Goal: Task Accomplishment & Management: Use online tool/utility

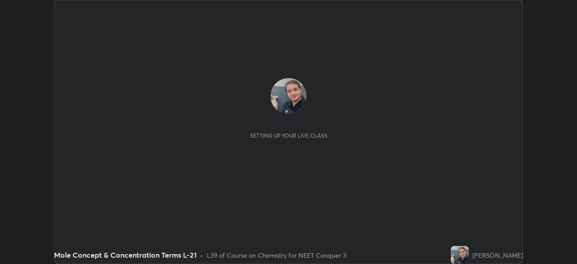
scroll to position [264, 577]
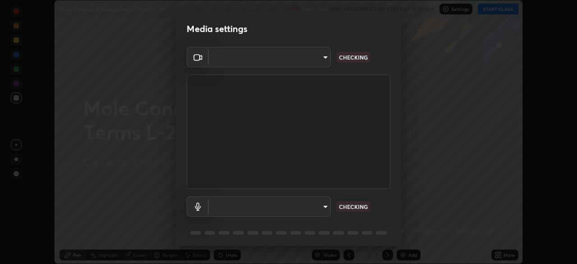
type input "cb8c6b6b4a50c5c6d626de20ccb3fd73f31987ea2ecc1878d3d31a5f1bf4ae53"
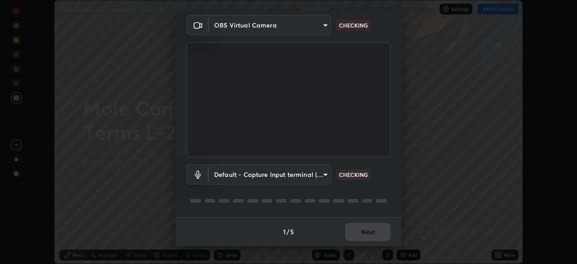
click at [230, 175] on body "Erase all Mole Concept & Concentration Terms L-21 Recording WAS SCHEDULED TO ST…" at bounding box center [288, 132] width 577 height 264
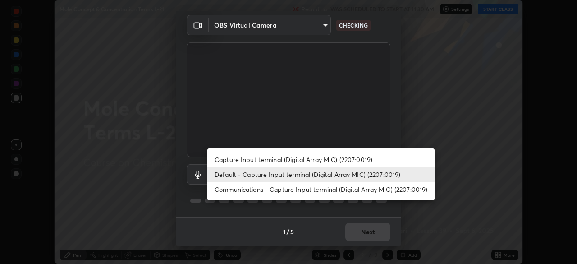
click at [232, 161] on li "Capture Input terminal (Digital Array MIC) (2207:0019)" at bounding box center [321, 159] width 227 height 15
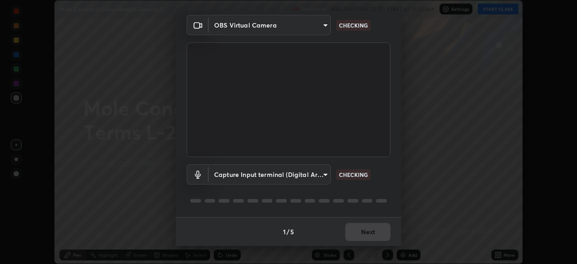
type input "87fe52ed78cfa6ebbe8fde29281e2c7e3f46fe220fe8010125cf3d8283a166bd"
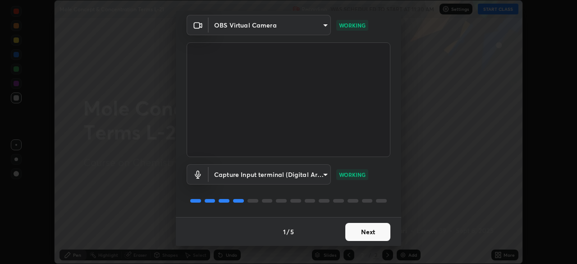
click at [357, 230] on button "Next" at bounding box center [368, 232] width 45 height 18
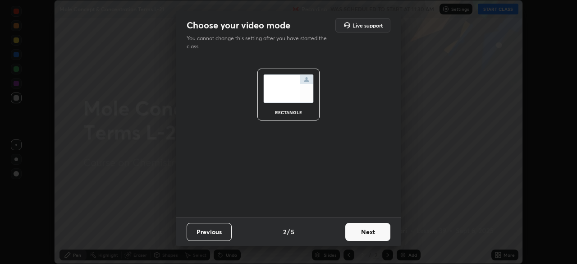
click at [360, 231] on button "Next" at bounding box center [368, 232] width 45 height 18
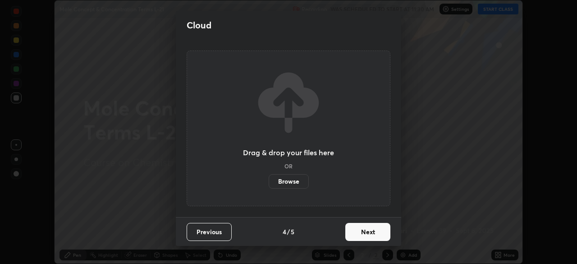
click at [363, 233] on button "Next" at bounding box center [368, 232] width 45 height 18
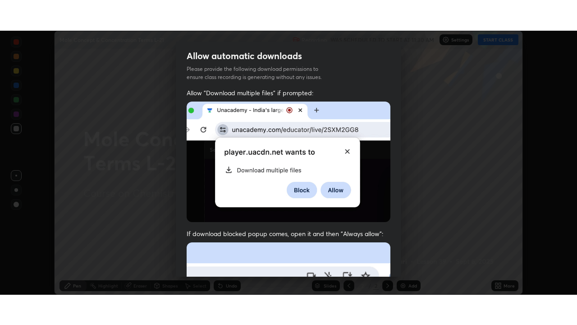
scroll to position [216, 0]
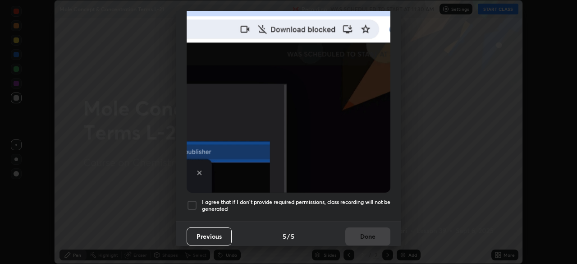
click at [191, 201] on div at bounding box center [192, 205] width 11 height 11
click at [356, 231] on button "Done" at bounding box center [368, 236] width 45 height 18
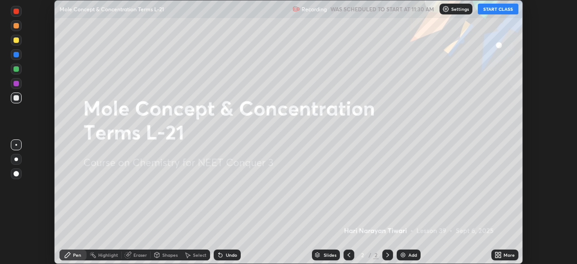
click at [402, 254] on img at bounding box center [403, 254] width 7 height 7
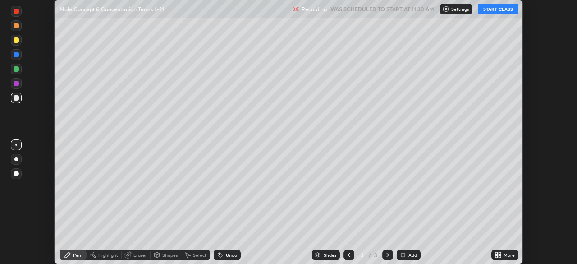
click at [498, 254] on icon at bounding box center [497, 253] width 2 height 2
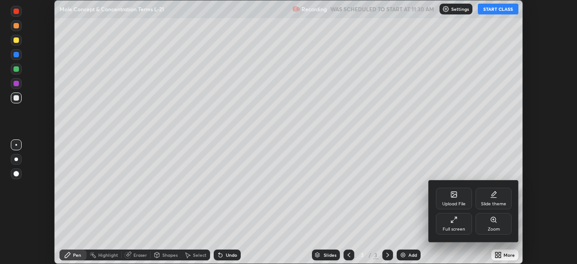
click at [455, 220] on icon at bounding box center [454, 219] width 7 height 7
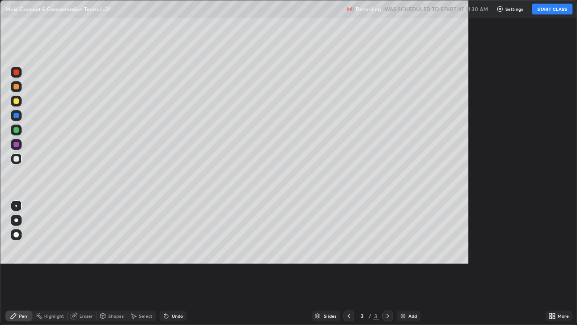
scroll to position [325, 577]
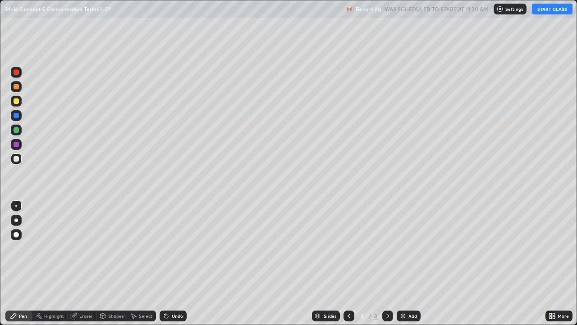
click at [549, 10] on button "START CLASS" at bounding box center [552, 9] width 41 height 11
click at [25, 263] on div "Pen" at bounding box center [23, 316] width 8 height 5
click at [14, 161] on div at bounding box center [16, 158] width 5 height 5
click at [20, 263] on div "Pen" at bounding box center [18, 315] width 27 height 11
click at [14, 157] on div at bounding box center [16, 158] width 5 height 5
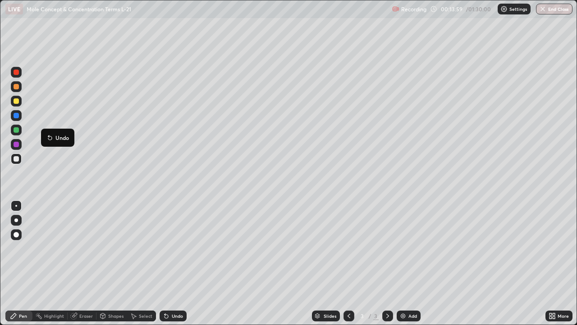
click at [15, 102] on div at bounding box center [16, 100] width 5 height 5
click at [16, 157] on div at bounding box center [16, 158] width 5 height 5
click at [81, 263] on div "Eraser" at bounding box center [86, 316] width 14 height 5
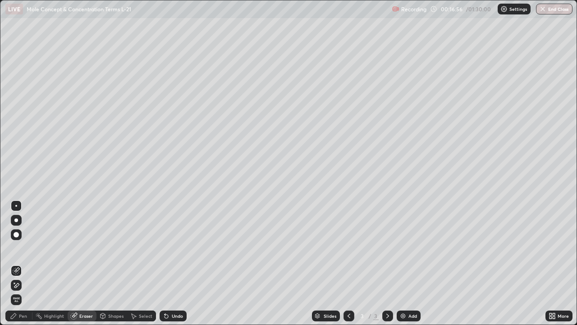
click at [25, 263] on div "Pen" at bounding box center [23, 316] width 8 height 5
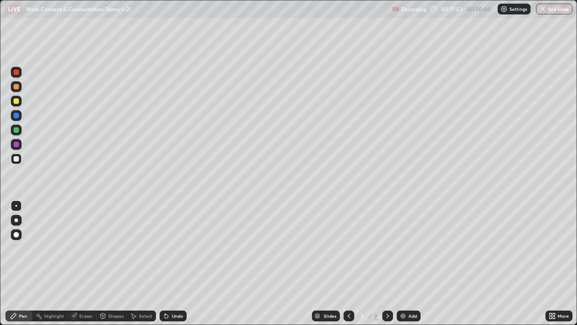
click at [16, 103] on div at bounding box center [16, 100] width 5 height 5
click at [16, 101] on div at bounding box center [16, 100] width 5 height 5
click at [11, 162] on div at bounding box center [16, 158] width 11 height 11
click at [87, 263] on div "Eraser" at bounding box center [86, 316] width 14 height 5
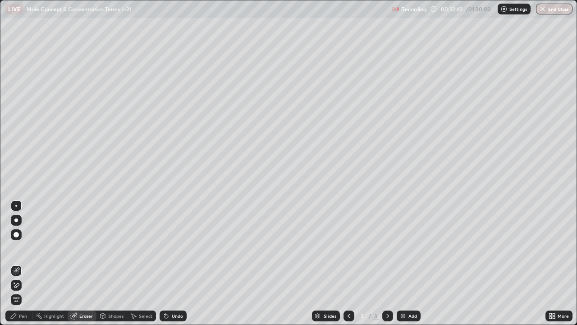
click at [142, 263] on div "Select" at bounding box center [146, 316] width 14 height 5
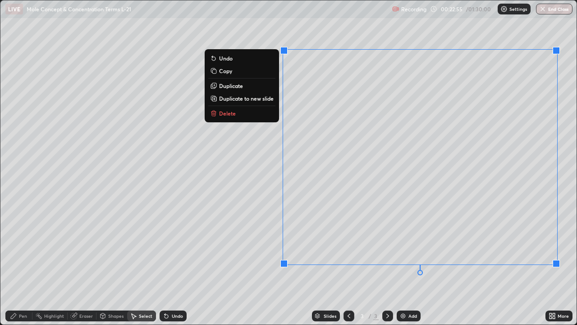
click at [230, 112] on p "Delete" at bounding box center [227, 113] width 17 height 7
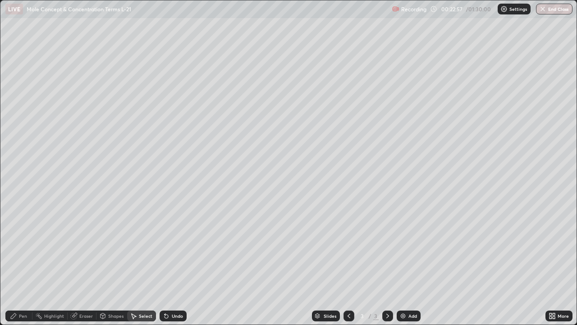
click at [27, 263] on div "Pen" at bounding box center [18, 315] width 27 height 11
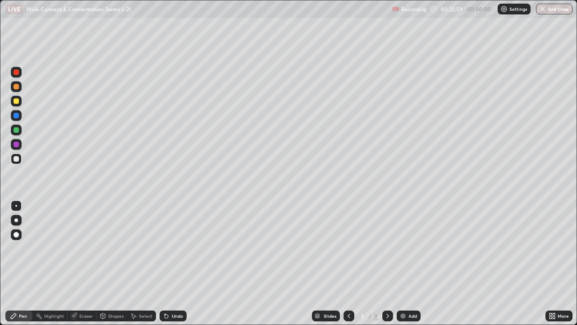
click at [16, 102] on div at bounding box center [16, 100] width 5 height 5
click at [13, 159] on div at bounding box center [16, 158] width 11 height 11
click at [85, 263] on div "Eraser" at bounding box center [86, 316] width 14 height 5
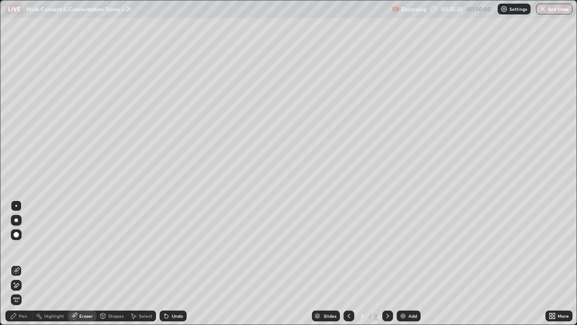
click at [146, 263] on div "Select" at bounding box center [146, 316] width 14 height 5
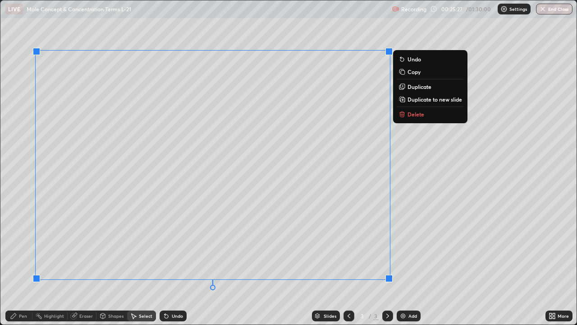
click at [417, 113] on p "Delete" at bounding box center [416, 114] width 17 height 7
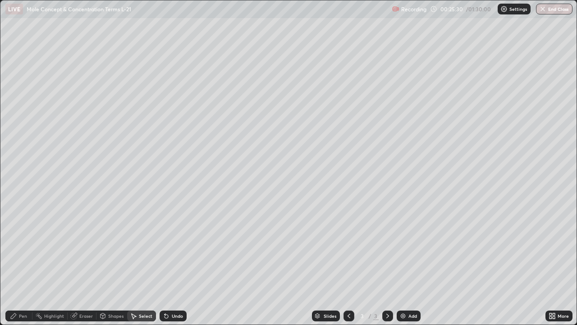
click at [84, 263] on div "Eraser" at bounding box center [86, 316] width 14 height 5
click at [26, 263] on div "Pen" at bounding box center [23, 316] width 8 height 5
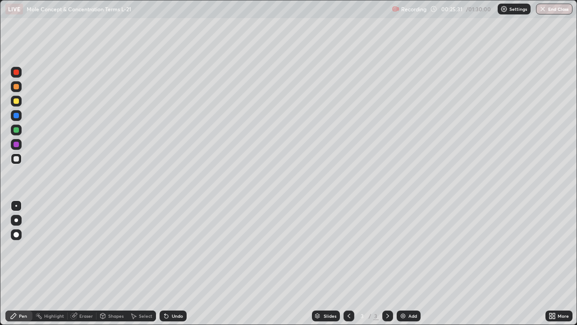
click at [86, 263] on div "Eraser" at bounding box center [86, 316] width 14 height 5
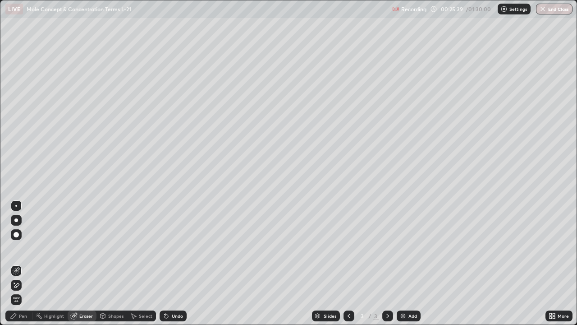
click at [23, 263] on div "Pen" at bounding box center [23, 316] width 8 height 5
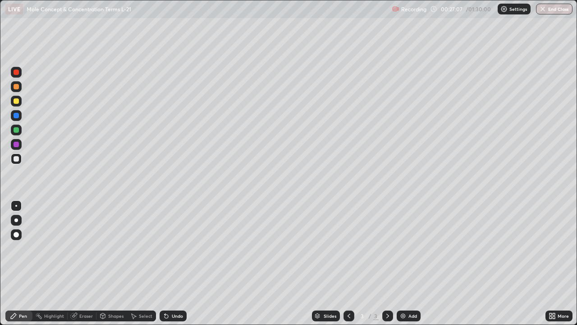
click at [83, 263] on div "Eraser" at bounding box center [86, 316] width 14 height 5
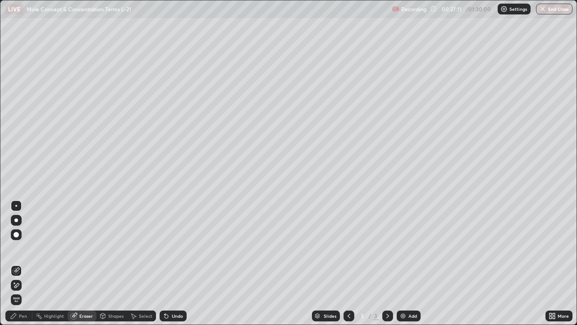
click at [23, 263] on div "Pen" at bounding box center [23, 316] width 8 height 5
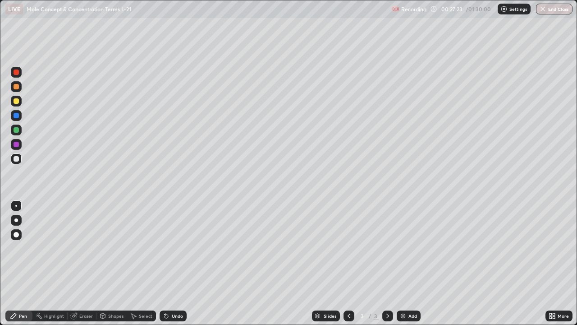
click at [14, 101] on div at bounding box center [16, 100] width 5 height 5
click at [18, 161] on div at bounding box center [16, 158] width 5 height 5
click at [17, 103] on div at bounding box center [16, 100] width 5 height 5
click at [83, 263] on div "Eraser" at bounding box center [86, 316] width 14 height 5
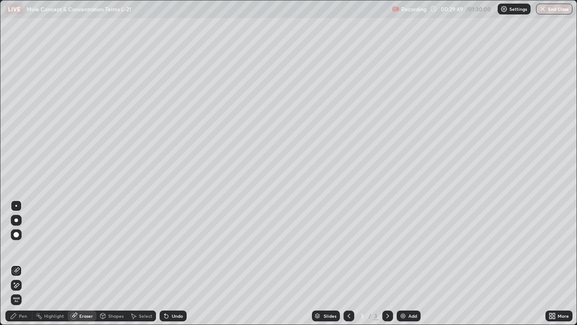
click at [23, 263] on div "Pen" at bounding box center [18, 315] width 27 height 11
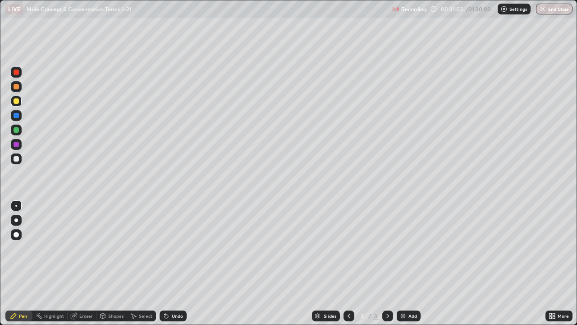
click at [402, 263] on img at bounding box center [403, 315] width 7 height 7
click at [14, 159] on div at bounding box center [16, 158] width 5 height 5
click at [15, 102] on div at bounding box center [16, 100] width 5 height 5
click at [16, 159] on div at bounding box center [16, 158] width 5 height 5
click at [17, 103] on div at bounding box center [16, 100] width 5 height 5
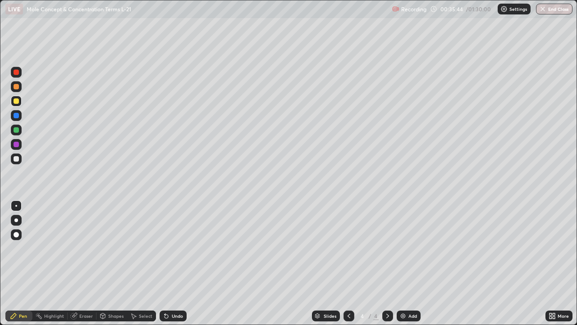
click at [16, 158] on div at bounding box center [16, 158] width 5 height 5
click at [88, 263] on div "Eraser" at bounding box center [86, 316] width 14 height 5
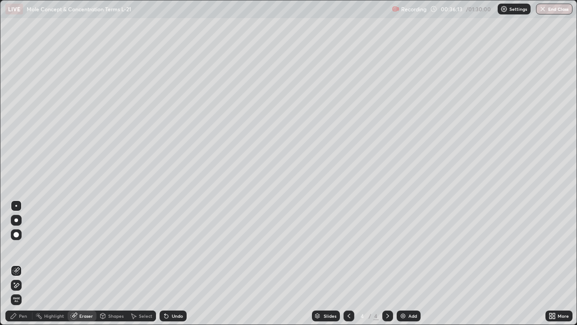
click at [23, 263] on div "Pen" at bounding box center [23, 316] width 8 height 5
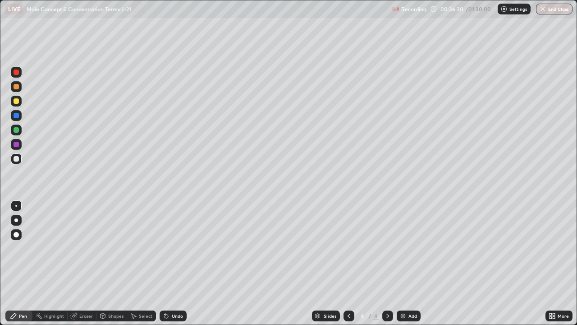
click at [16, 102] on div at bounding box center [16, 100] width 5 height 5
click at [17, 130] on div at bounding box center [16, 129] width 5 height 5
click at [16, 159] on div at bounding box center [16, 158] width 5 height 5
click at [16, 102] on div at bounding box center [16, 100] width 5 height 5
click at [16, 157] on div at bounding box center [16, 158] width 5 height 5
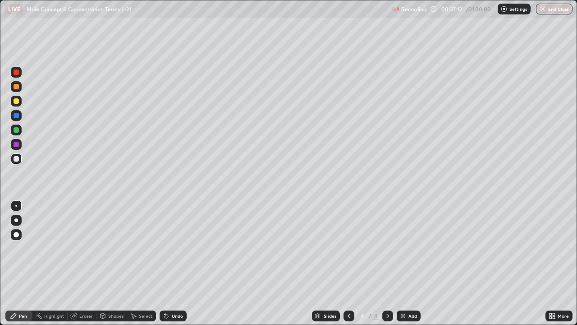
click at [14, 88] on div at bounding box center [16, 86] width 5 height 5
click at [236, 263] on div "Slides 4 / 4 Add" at bounding box center [366, 316] width 359 height 18
click at [89, 263] on div "Eraser" at bounding box center [86, 316] width 14 height 5
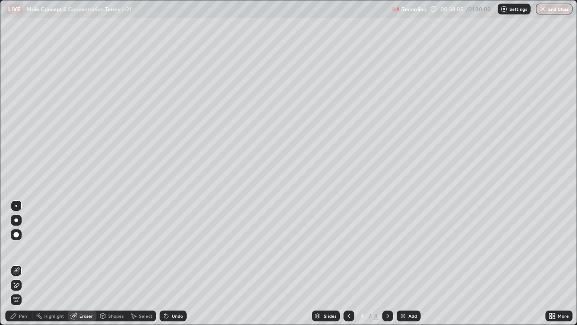
click at [148, 263] on div "Select" at bounding box center [146, 316] width 14 height 5
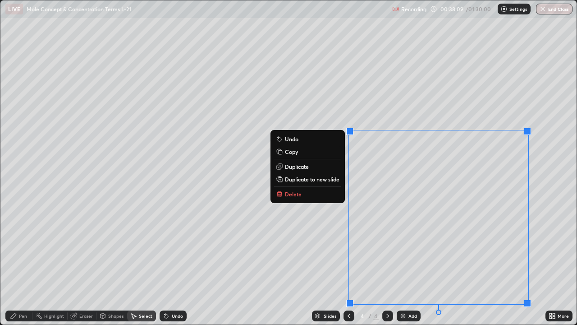
click at [306, 196] on button "Delete" at bounding box center [307, 194] width 67 height 11
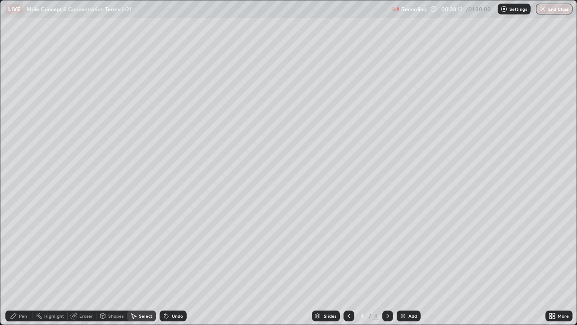
click at [24, 263] on div "Pen" at bounding box center [23, 316] width 8 height 5
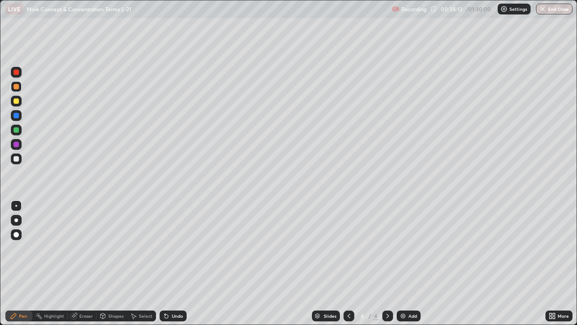
click at [15, 158] on div at bounding box center [16, 158] width 5 height 5
click at [16, 88] on div at bounding box center [16, 86] width 5 height 5
click at [83, 263] on div "Eraser" at bounding box center [86, 316] width 14 height 5
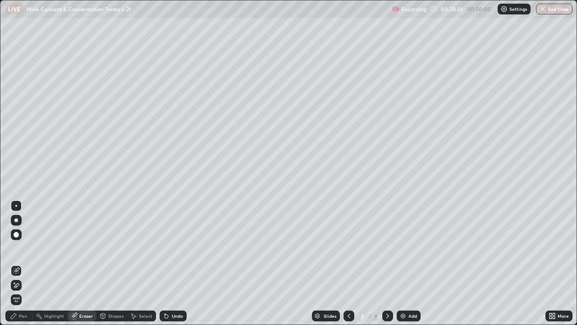
click at [145, 263] on div "Select" at bounding box center [146, 316] width 14 height 5
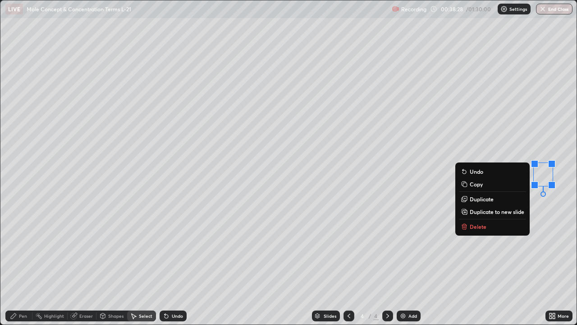
click at [477, 227] on p "Delete" at bounding box center [478, 226] width 17 height 7
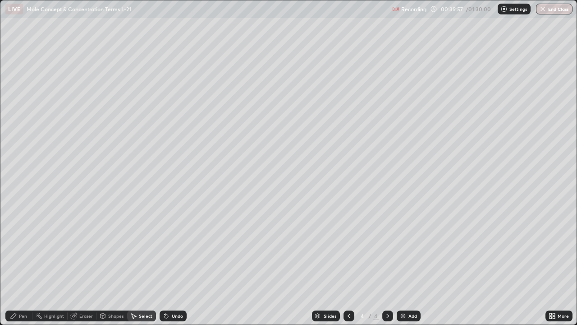
click at [18, 263] on div "Pen" at bounding box center [18, 315] width 27 height 11
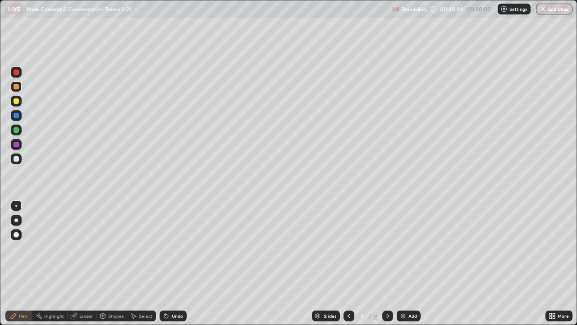
click at [15, 159] on div at bounding box center [16, 158] width 5 height 5
click at [92, 263] on div "Eraser" at bounding box center [82, 315] width 29 height 11
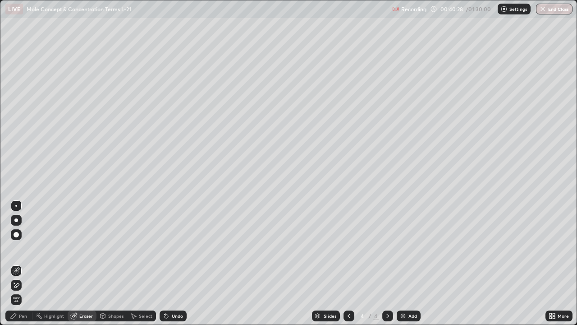
click at [24, 263] on div "Pen" at bounding box center [23, 316] width 8 height 5
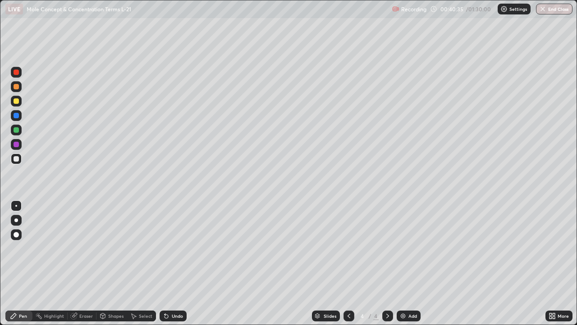
click at [91, 263] on div "Eraser" at bounding box center [86, 316] width 14 height 5
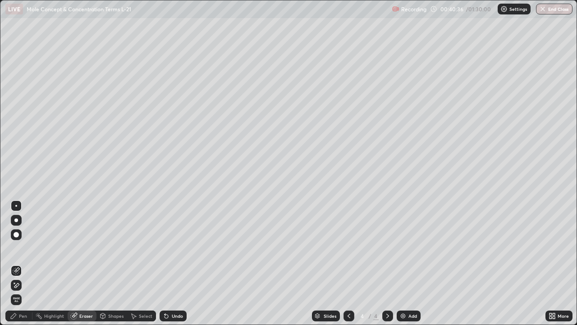
click at [140, 263] on div "Select" at bounding box center [146, 316] width 14 height 5
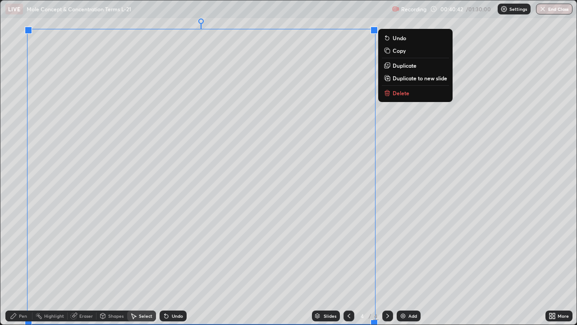
click at [398, 94] on p "Delete" at bounding box center [401, 92] width 17 height 7
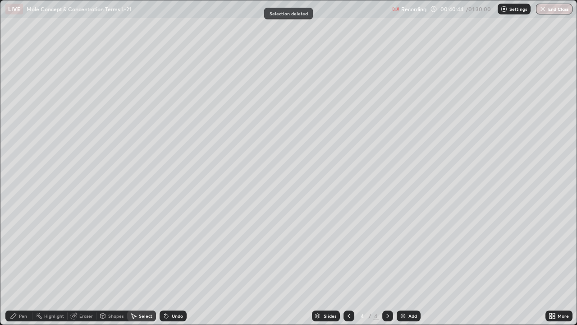
click at [22, 263] on div "Pen" at bounding box center [23, 316] width 8 height 5
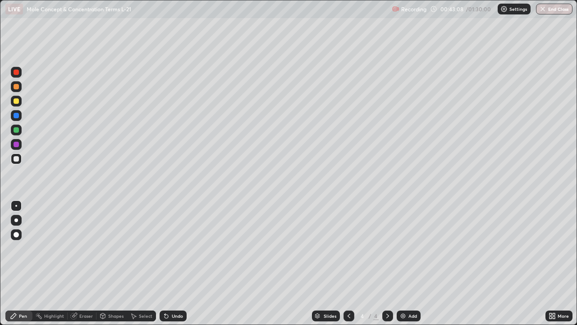
click at [88, 263] on div "Eraser" at bounding box center [82, 315] width 29 height 11
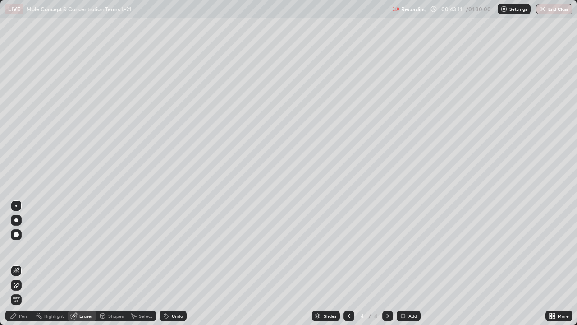
click at [26, 263] on div "Pen" at bounding box center [23, 316] width 8 height 5
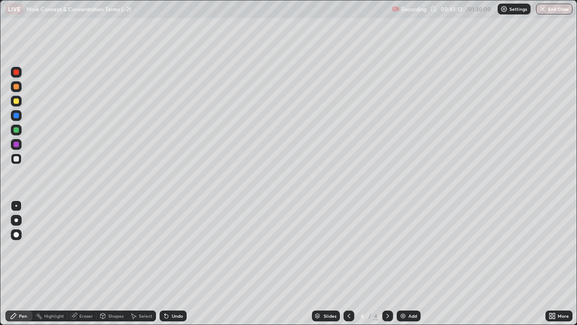
click at [16, 161] on div at bounding box center [16, 158] width 5 height 5
click at [15, 101] on div at bounding box center [16, 100] width 5 height 5
click at [13, 158] on div at bounding box center [16, 158] width 11 height 11
click at [16, 102] on div at bounding box center [16, 100] width 5 height 5
click at [16, 157] on div at bounding box center [16, 158] width 5 height 5
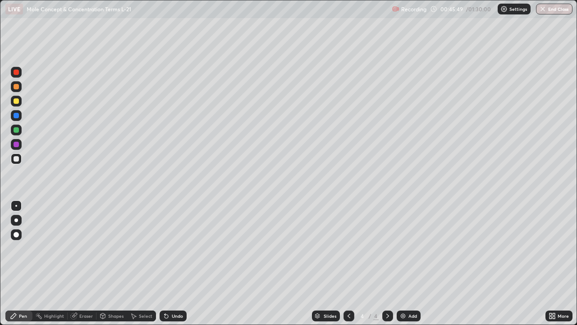
click at [15, 102] on div at bounding box center [16, 100] width 5 height 5
click at [16, 87] on div at bounding box center [16, 86] width 5 height 5
click at [18, 159] on div at bounding box center [16, 158] width 5 height 5
click at [15, 101] on div at bounding box center [16, 100] width 5 height 5
click at [83, 263] on div "Eraser" at bounding box center [86, 316] width 14 height 5
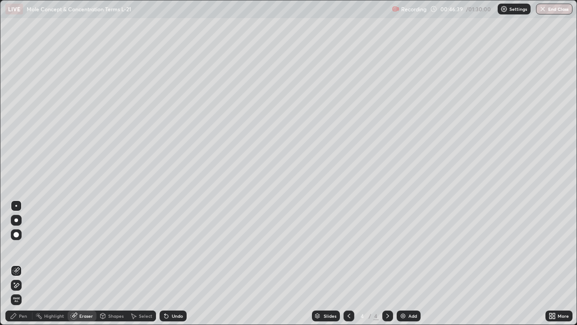
click at [21, 263] on div "Pen" at bounding box center [23, 316] width 8 height 5
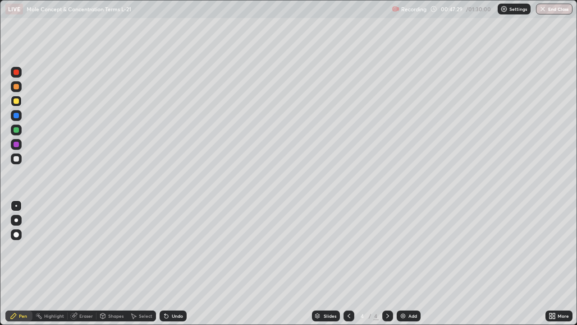
click at [400, 263] on img at bounding box center [403, 315] width 7 height 7
click at [15, 160] on div at bounding box center [16, 158] width 5 height 5
click at [80, 263] on div "Eraser" at bounding box center [86, 316] width 14 height 5
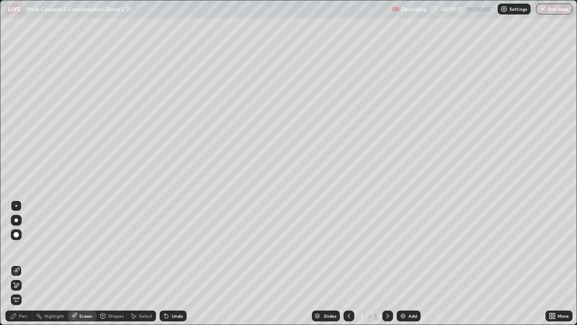
click at [26, 263] on div "Pen" at bounding box center [23, 316] width 8 height 5
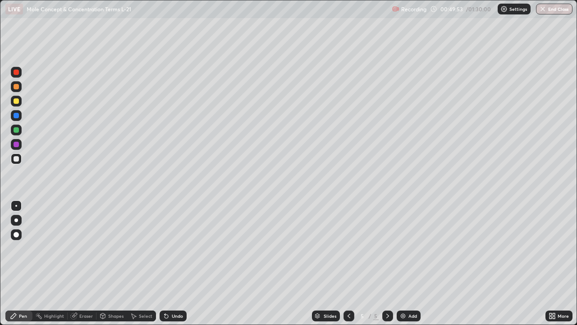
click at [17, 102] on div at bounding box center [16, 100] width 5 height 5
click at [16, 160] on div at bounding box center [16, 158] width 5 height 5
click at [16, 103] on div at bounding box center [16, 100] width 5 height 5
click at [85, 263] on div "Eraser" at bounding box center [86, 316] width 14 height 5
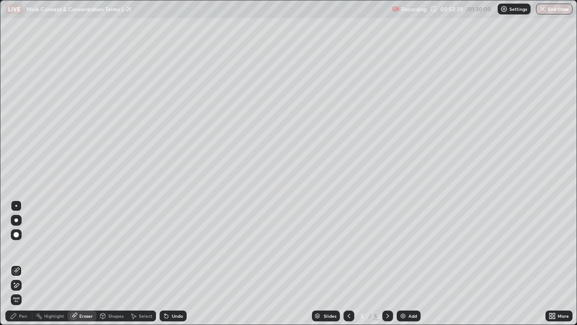
click at [27, 263] on div "Pen" at bounding box center [23, 316] width 8 height 5
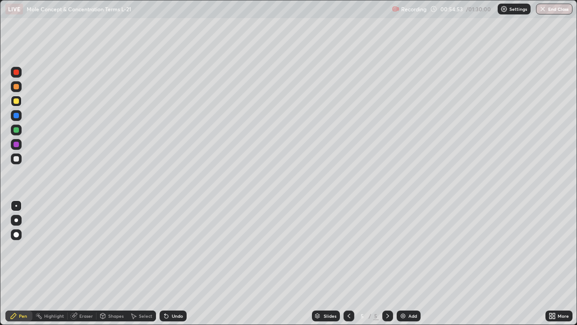
click at [14, 160] on div at bounding box center [16, 158] width 5 height 5
click at [86, 263] on div "Eraser" at bounding box center [86, 316] width 14 height 5
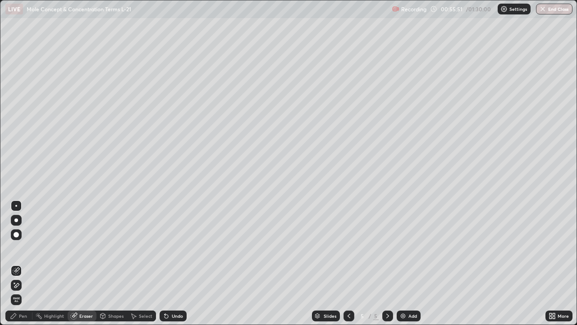
click at [30, 263] on div "Pen" at bounding box center [18, 315] width 27 height 11
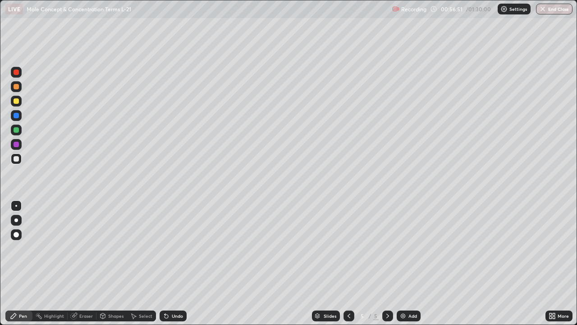
click at [17, 102] on div at bounding box center [16, 100] width 5 height 5
click at [16, 159] on div at bounding box center [16, 158] width 5 height 5
click at [16, 102] on div at bounding box center [16, 100] width 5 height 5
click at [14, 158] on div at bounding box center [16, 158] width 5 height 5
click at [82, 263] on div "Eraser" at bounding box center [86, 316] width 14 height 5
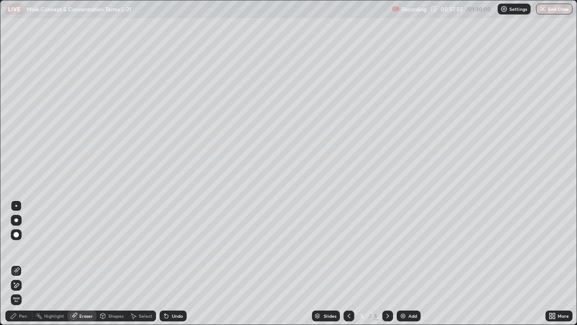
click at [22, 263] on div "Pen" at bounding box center [23, 316] width 8 height 5
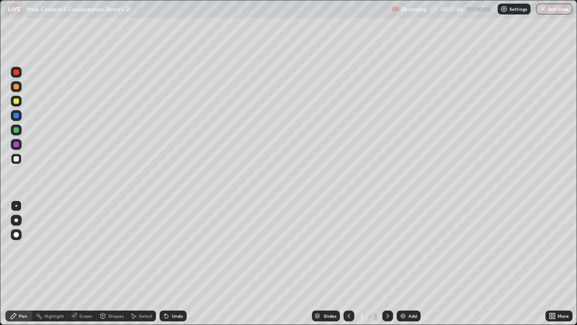
click at [17, 104] on div at bounding box center [16, 101] width 11 height 11
click at [16, 160] on div at bounding box center [16, 158] width 5 height 5
click at [75, 263] on div "Eraser" at bounding box center [82, 316] width 29 height 18
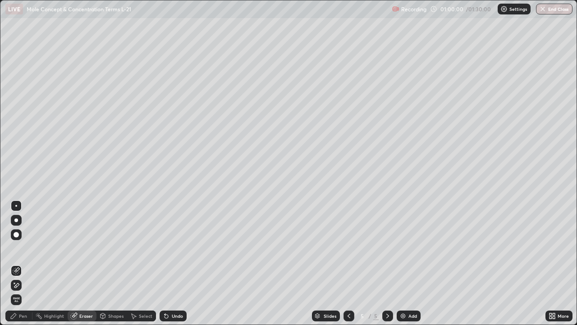
click at [22, 263] on div "Pen" at bounding box center [23, 316] width 8 height 5
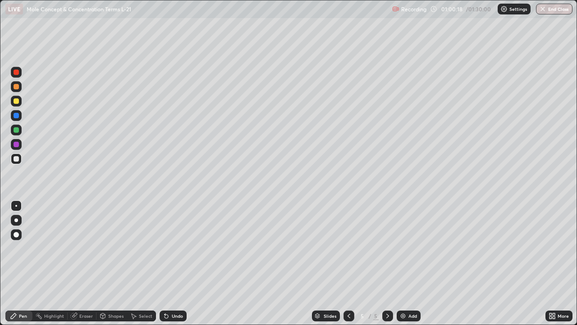
click at [130, 263] on div "Select" at bounding box center [141, 316] width 29 height 18
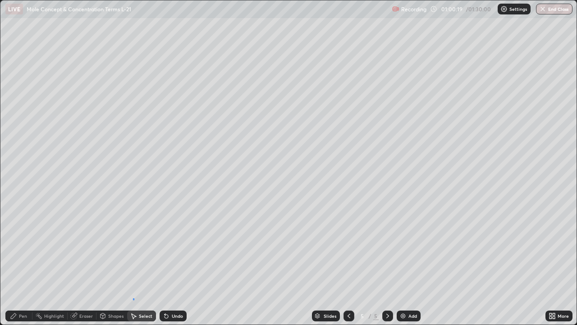
click at [133, 263] on div "0 ° Undo Copy Duplicate Duplicate to new slide Delete" at bounding box center [288, 162] width 577 height 324
click at [25, 263] on div "Pen" at bounding box center [23, 316] width 8 height 5
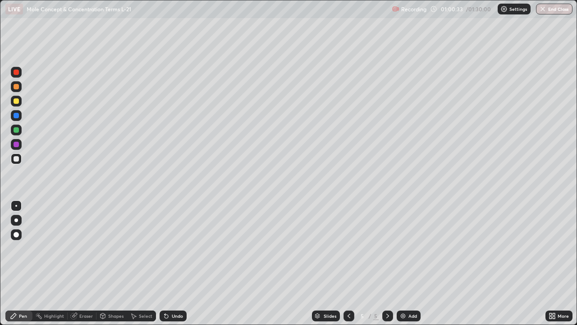
click at [24, 263] on div "Pen" at bounding box center [23, 316] width 8 height 5
click at [15, 102] on div at bounding box center [16, 100] width 5 height 5
click at [15, 161] on div at bounding box center [16, 158] width 5 height 5
click at [17, 131] on div at bounding box center [16, 129] width 5 height 5
click at [16, 157] on div at bounding box center [16, 158] width 5 height 5
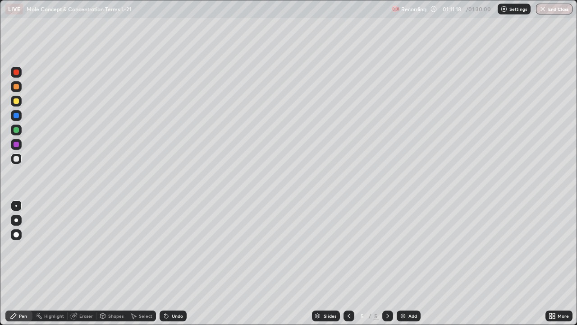
click at [85, 263] on div "Eraser" at bounding box center [86, 316] width 14 height 5
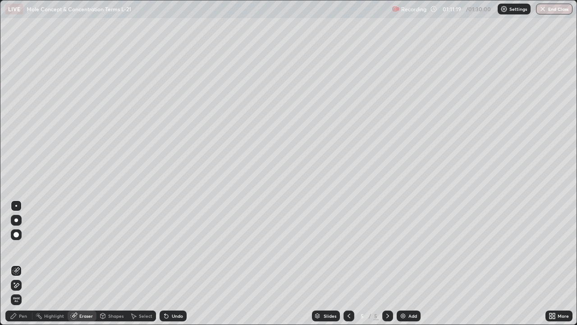
click at [138, 263] on div "Select" at bounding box center [141, 315] width 29 height 11
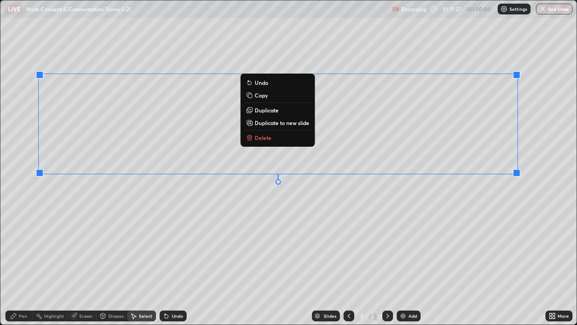
click at [268, 137] on p "Delete" at bounding box center [263, 137] width 17 height 7
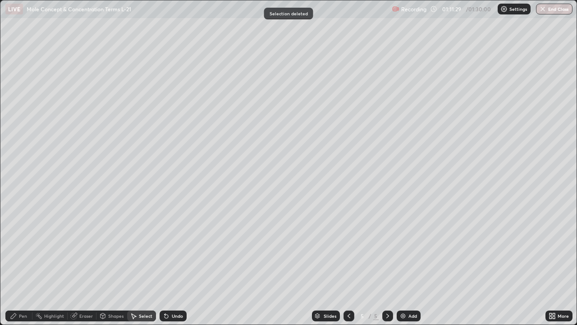
click at [27, 263] on div "Pen" at bounding box center [18, 315] width 27 height 11
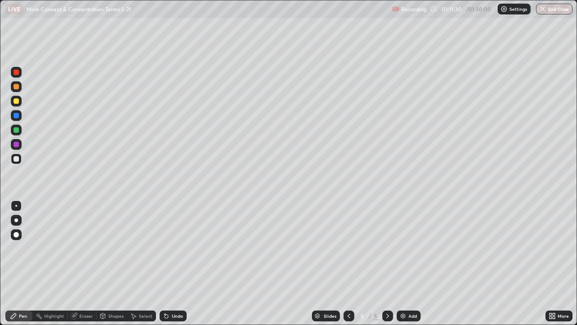
click at [16, 158] on div at bounding box center [16, 158] width 5 height 5
click at [85, 263] on div "Eraser" at bounding box center [86, 316] width 14 height 5
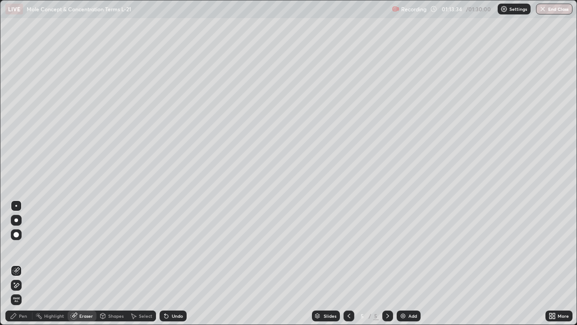
click at [140, 263] on div "Select" at bounding box center [146, 316] width 14 height 5
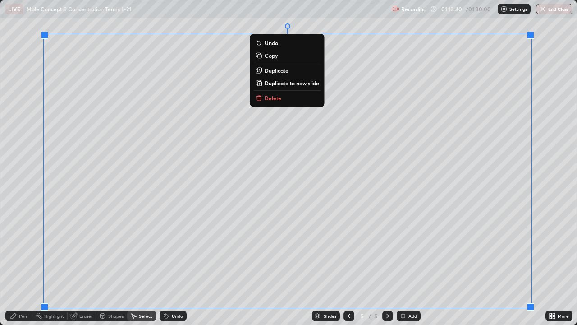
click at [277, 96] on p "Delete" at bounding box center [273, 97] width 17 height 7
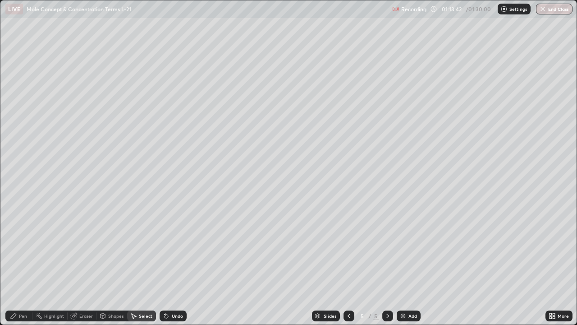
click at [28, 263] on div "Pen" at bounding box center [18, 315] width 27 height 11
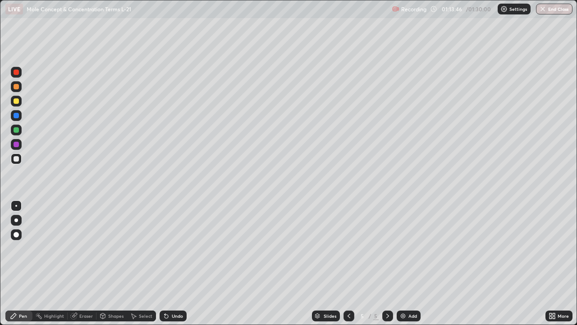
click at [16, 102] on div at bounding box center [16, 100] width 5 height 5
click at [14, 131] on div at bounding box center [16, 129] width 5 height 5
click at [16, 159] on div at bounding box center [16, 158] width 5 height 5
click at [18, 102] on div at bounding box center [16, 100] width 5 height 5
click at [86, 263] on div "Eraser" at bounding box center [86, 316] width 14 height 5
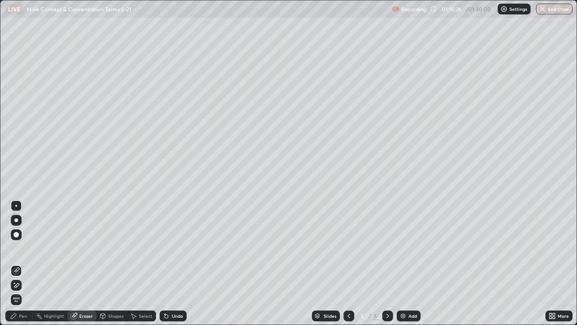
click at [143, 263] on div "Select" at bounding box center [146, 316] width 14 height 5
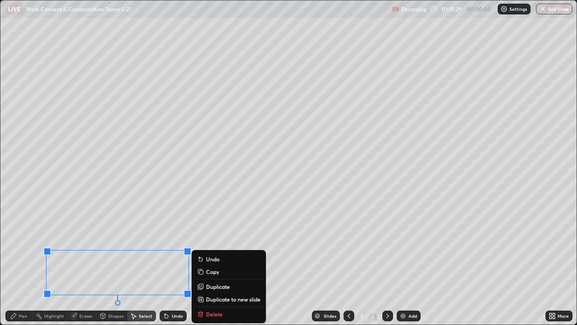
click at [208, 263] on div "Slides 5 / 5 Add" at bounding box center [366, 316] width 359 height 18
click at [120, 230] on div "0 ° Undo Copy Duplicate Duplicate to new slide Delete" at bounding box center [288, 162] width 577 height 324
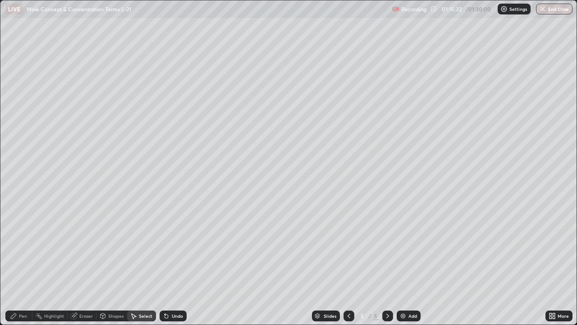
click at [27, 263] on div "Pen" at bounding box center [18, 315] width 27 height 11
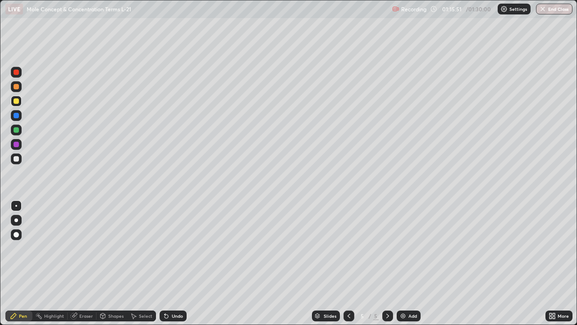
click at [86, 263] on div "Eraser" at bounding box center [86, 316] width 14 height 5
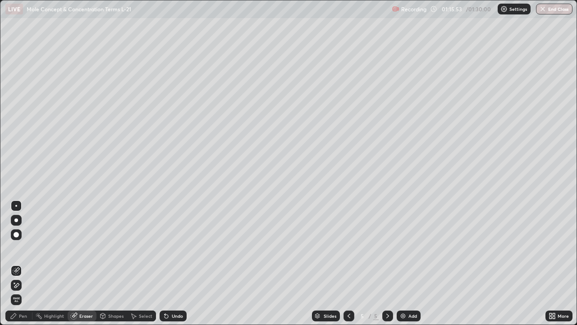
click at [24, 263] on div "Pen" at bounding box center [18, 315] width 27 height 11
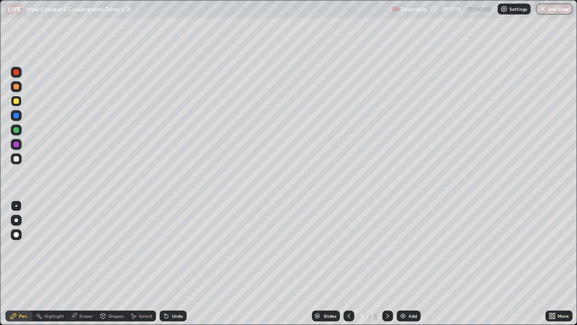
click at [83, 263] on div "Eraser" at bounding box center [86, 316] width 14 height 5
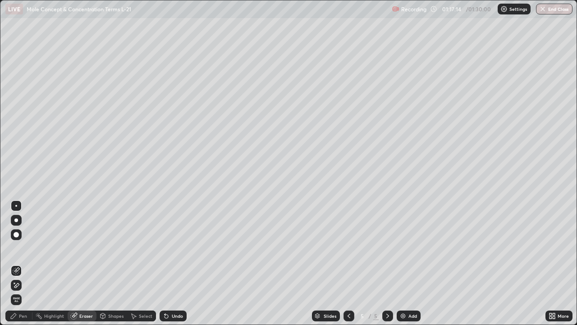
click at [20, 263] on div "Pen" at bounding box center [23, 316] width 8 height 5
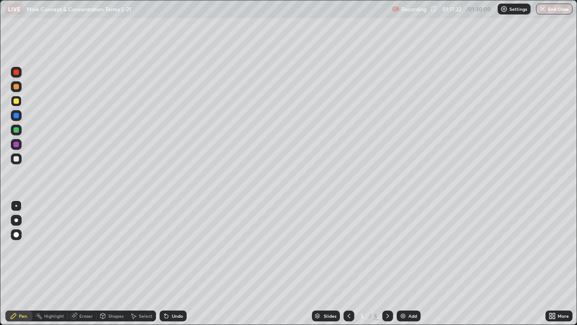
click at [82, 263] on div "Eraser" at bounding box center [86, 316] width 14 height 5
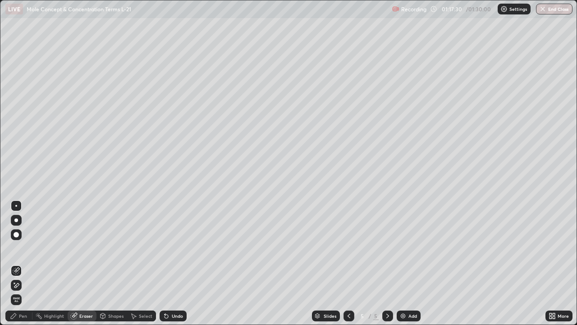
click at [21, 263] on div "Pen" at bounding box center [23, 316] width 8 height 5
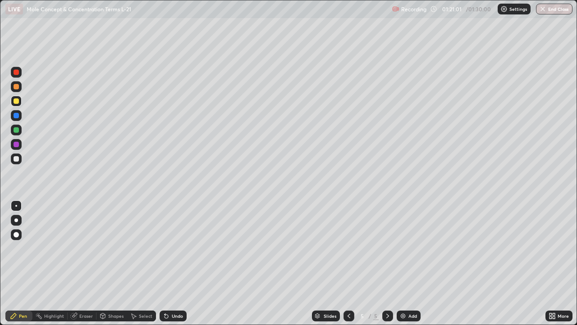
click at [559, 9] on button "End Class" at bounding box center [554, 9] width 37 height 11
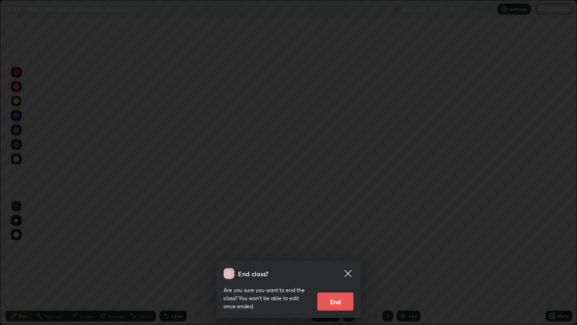
click at [340, 263] on button "End" at bounding box center [336, 301] width 36 height 18
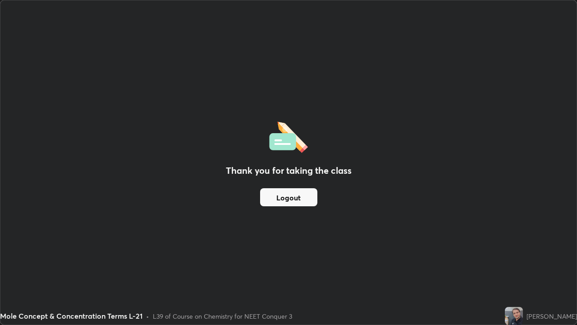
click at [295, 197] on button "Logout" at bounding box center [288, 197] width 57 height 18
